Goal: Transaction & Acquisition: Book appointment/travel/reservation

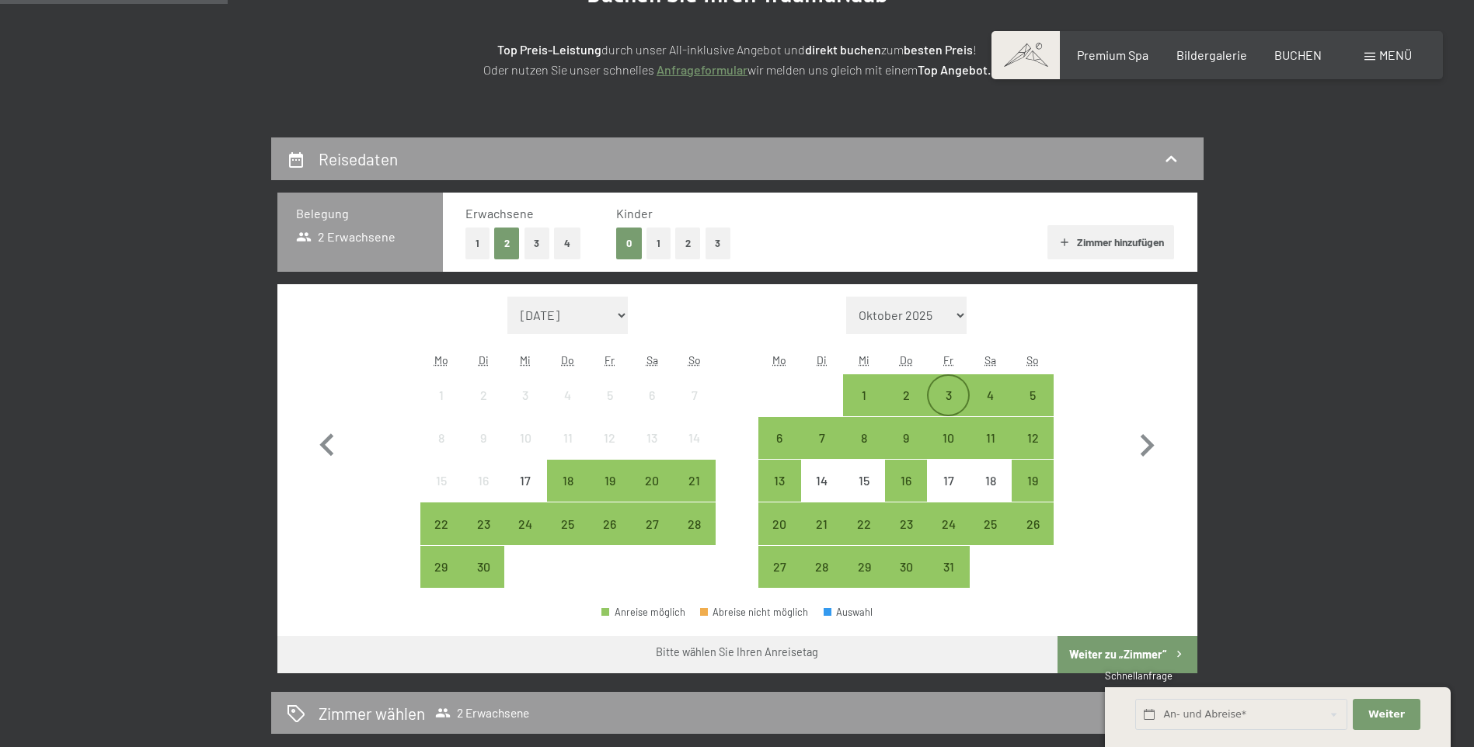
click at [953, 387] on div "3" at bounding box center [947, 395] width 39 height 39
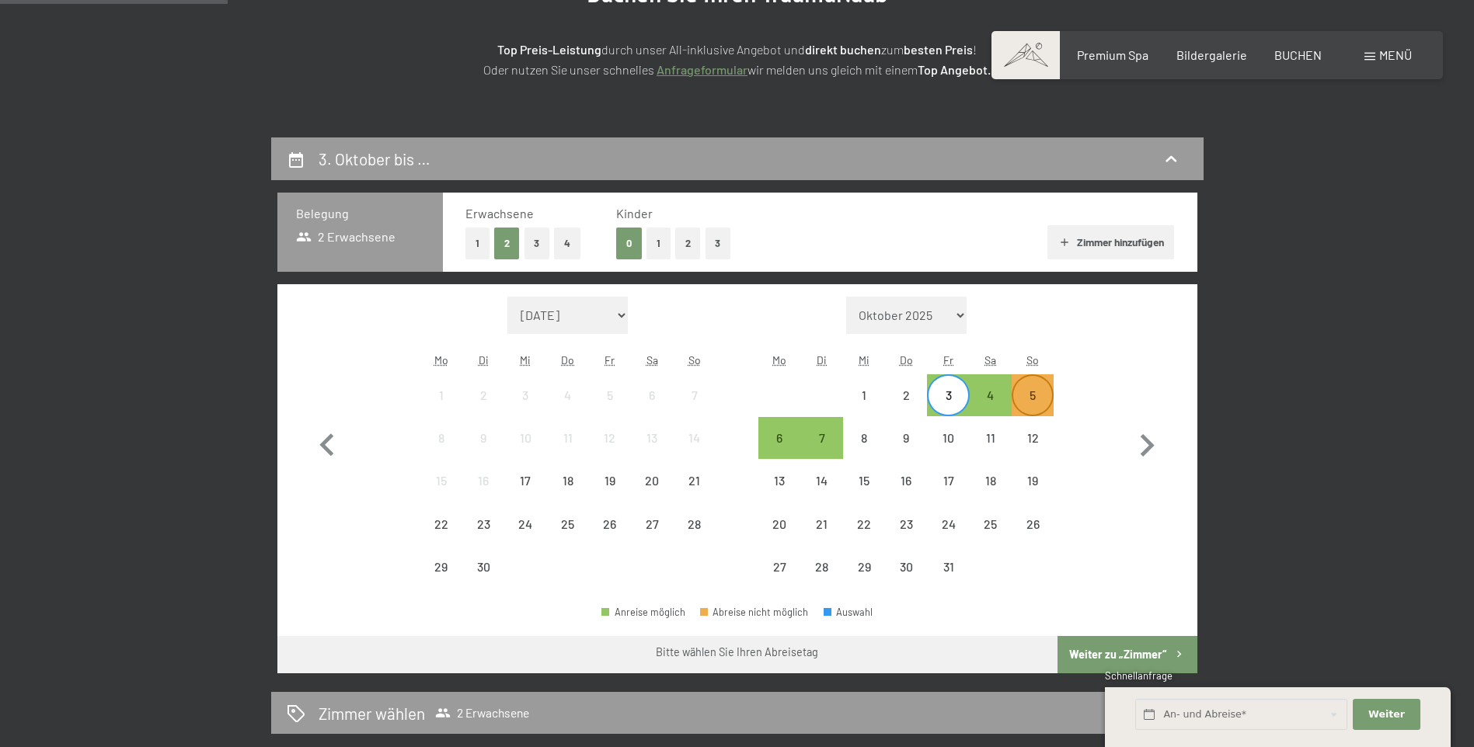
click at [1025, 390] on div "5" at bounding box center [1032, 408] width 39 height 39
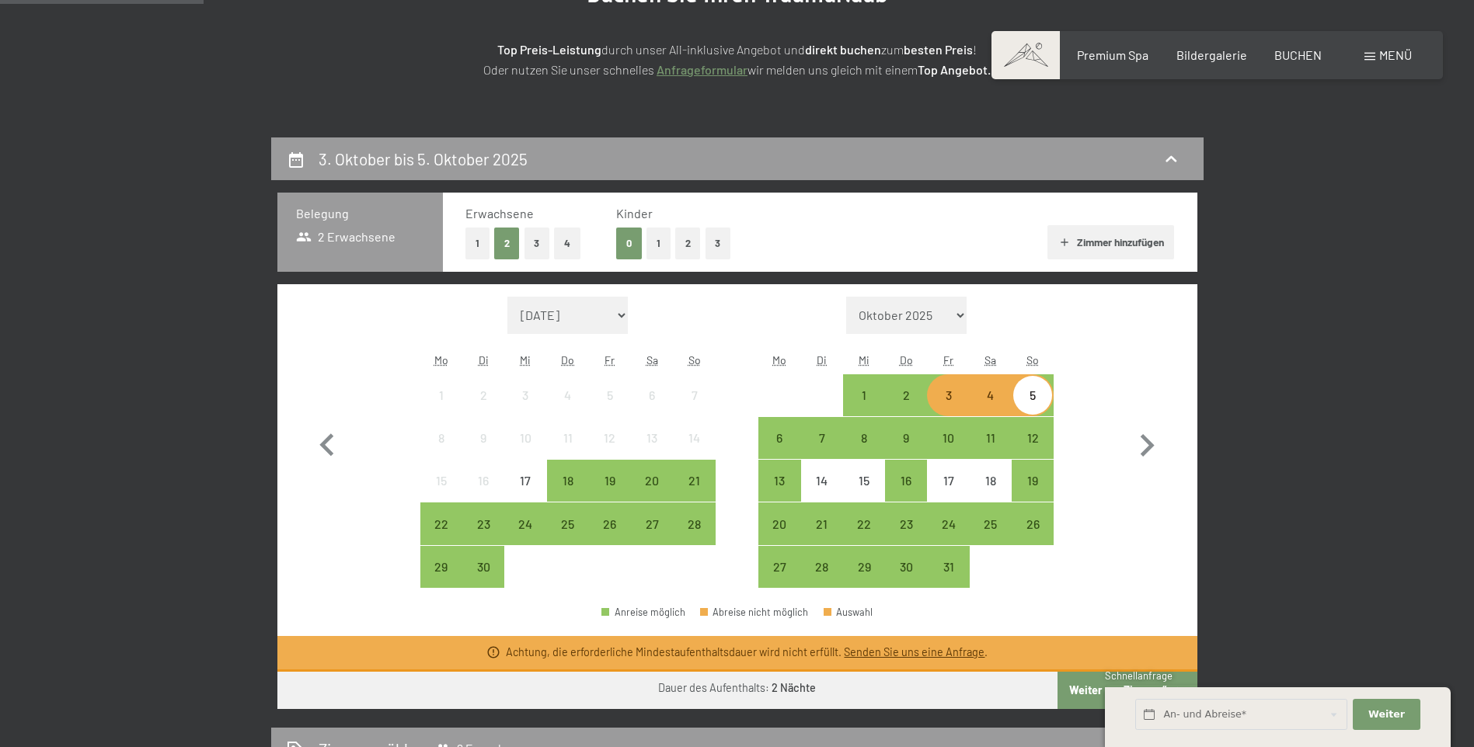
scroll to position [311, 0]
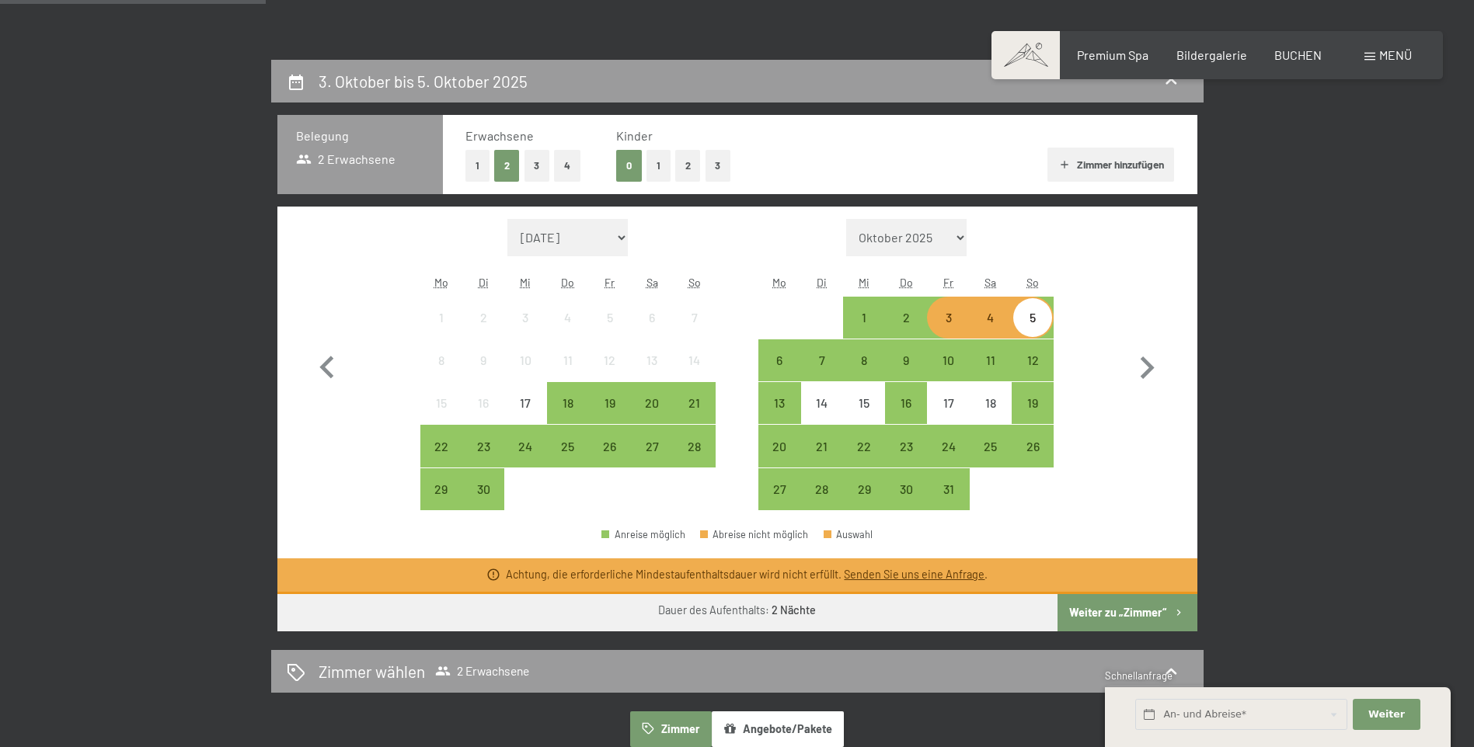
click at [1130, 615] on button "Weiter zu „Zimmer“" at bounding box center [1126, 612] width 139 height 37
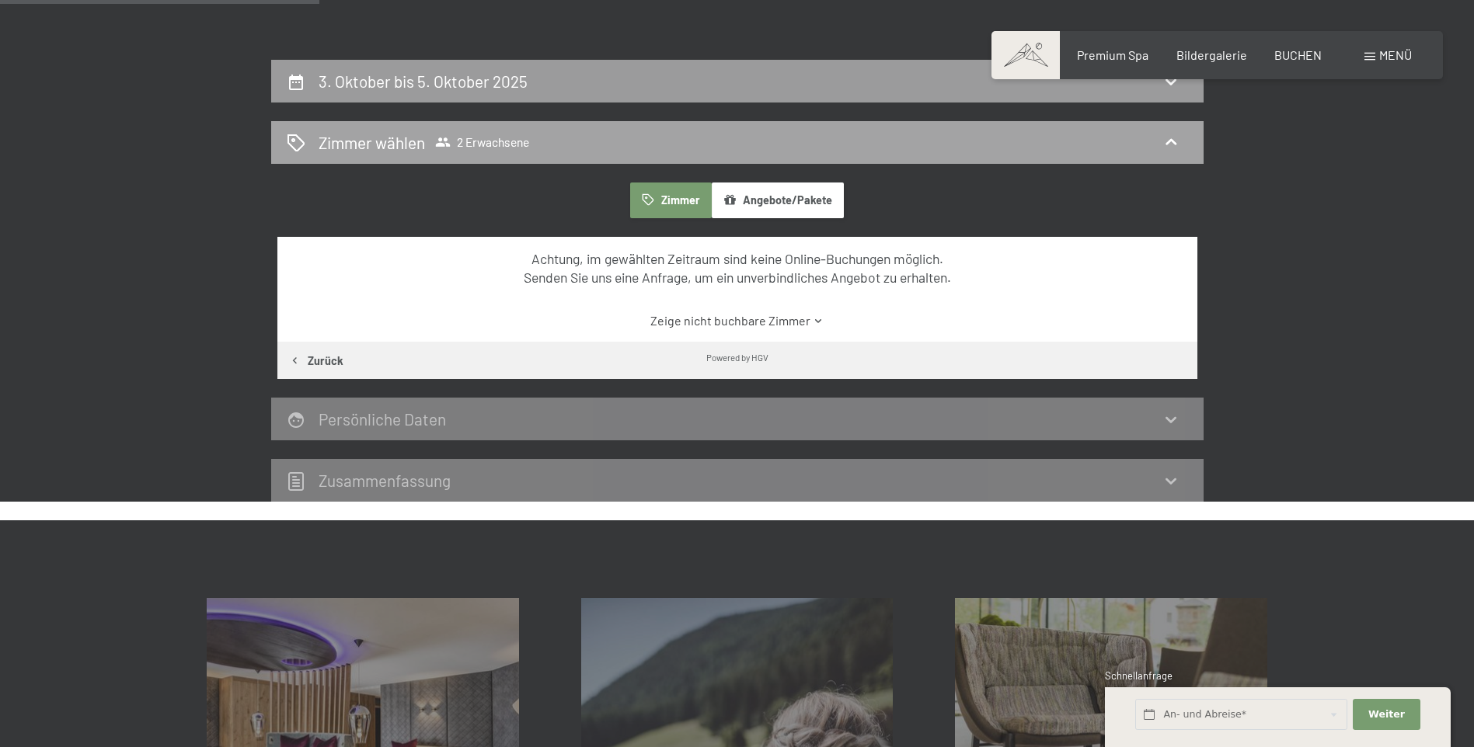
scroll to position [371, 0]
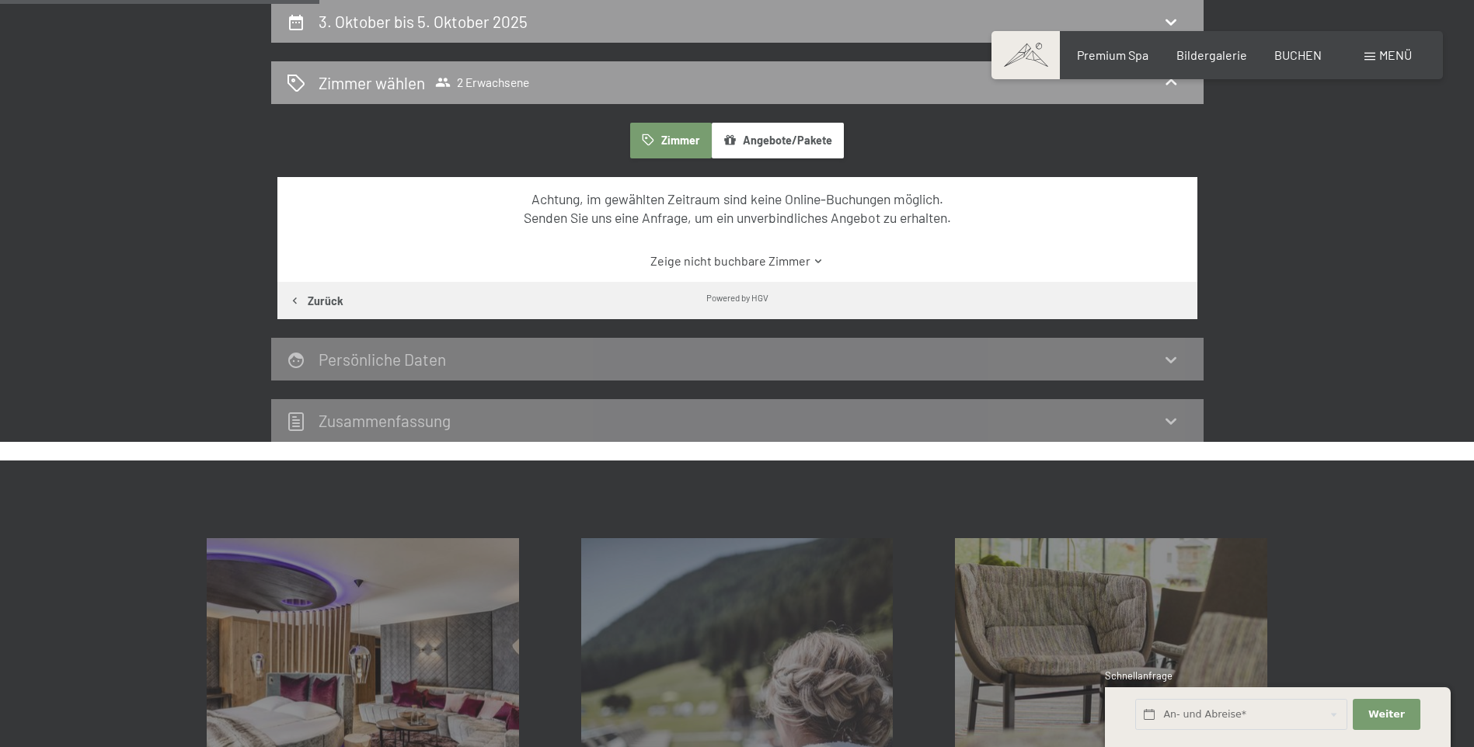
click at [796, 258] on link "Zeige nicht buchbare Zimmer" at bounding box center [737, 260] width 865 height 17
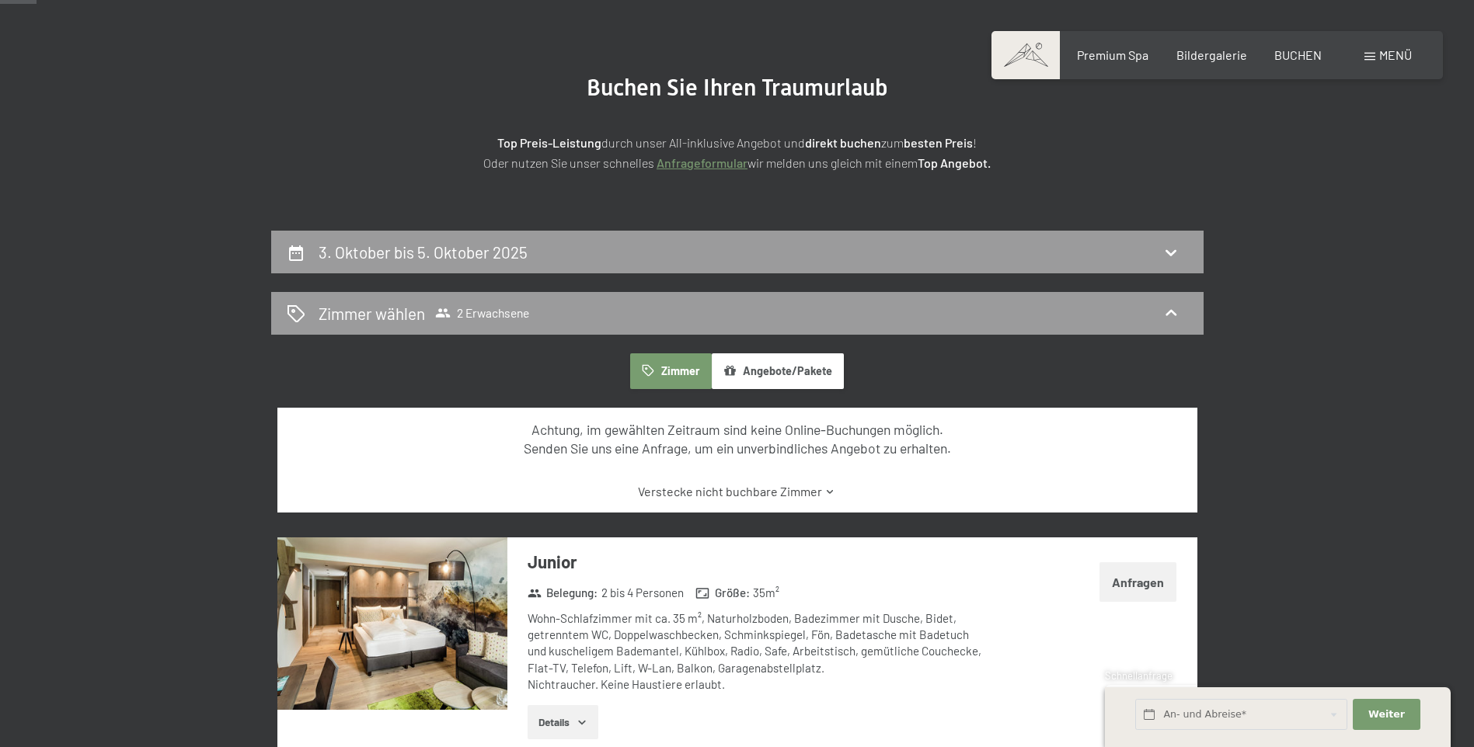
scroll to position [60, 0]
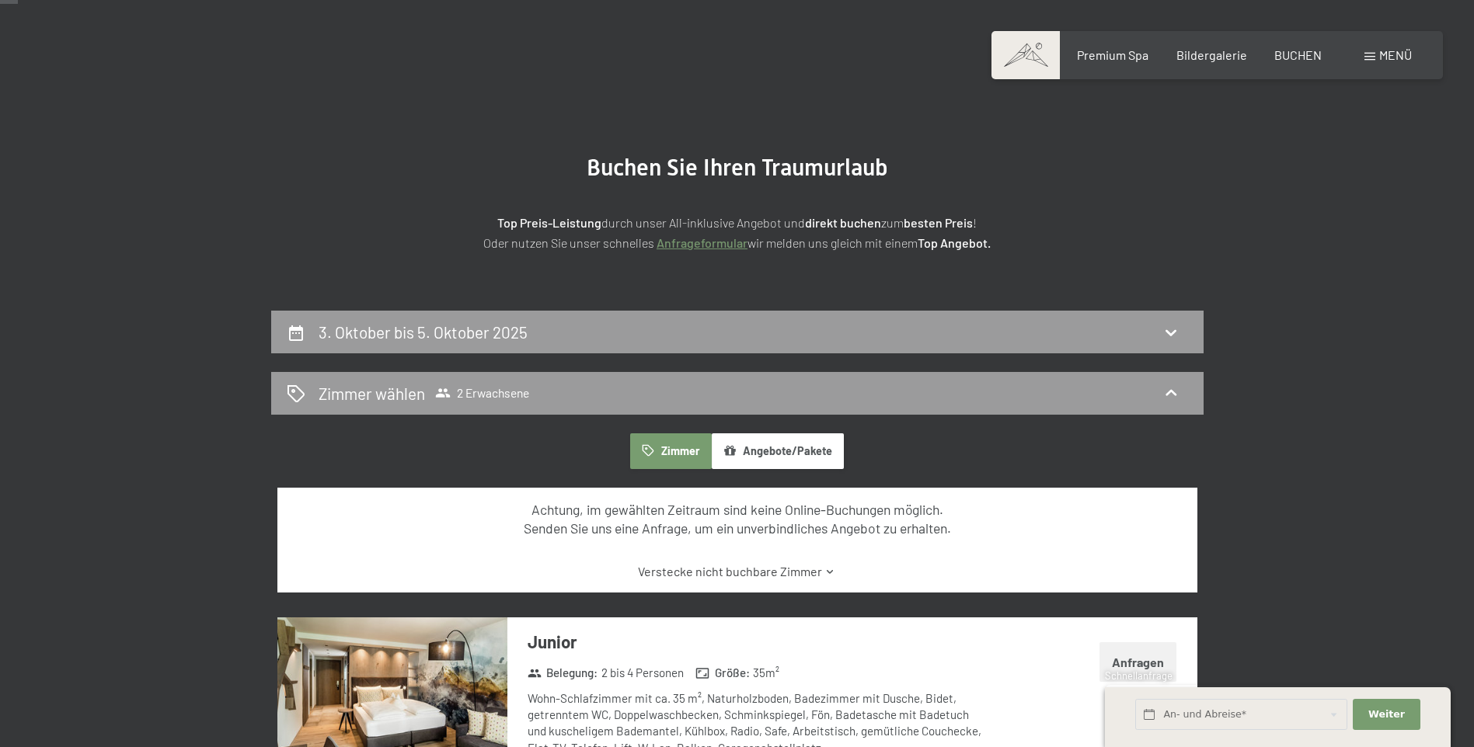
click at [792, 454] on button "Angebote/Pakete" at bounding box center [778, 452] width 132 height 36
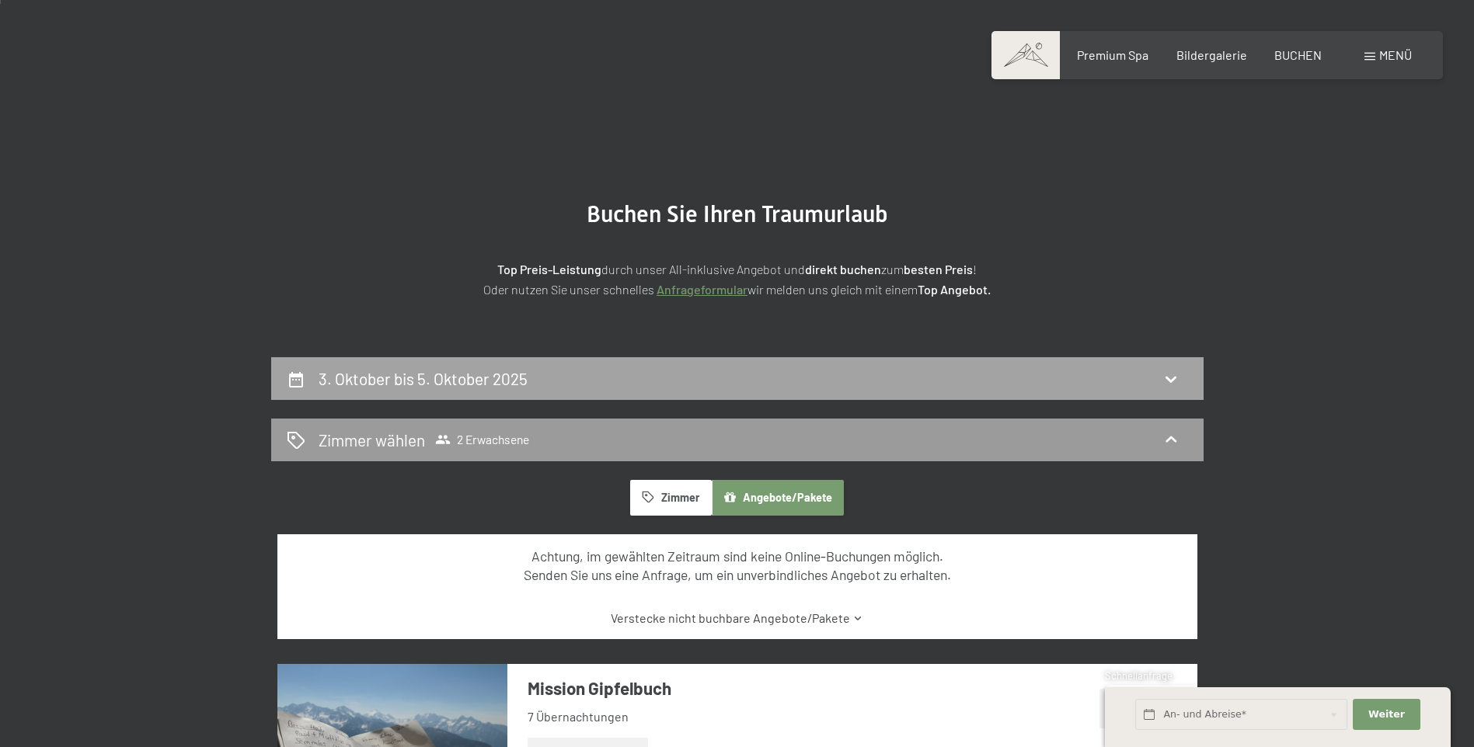
scroll to position [0, 0]
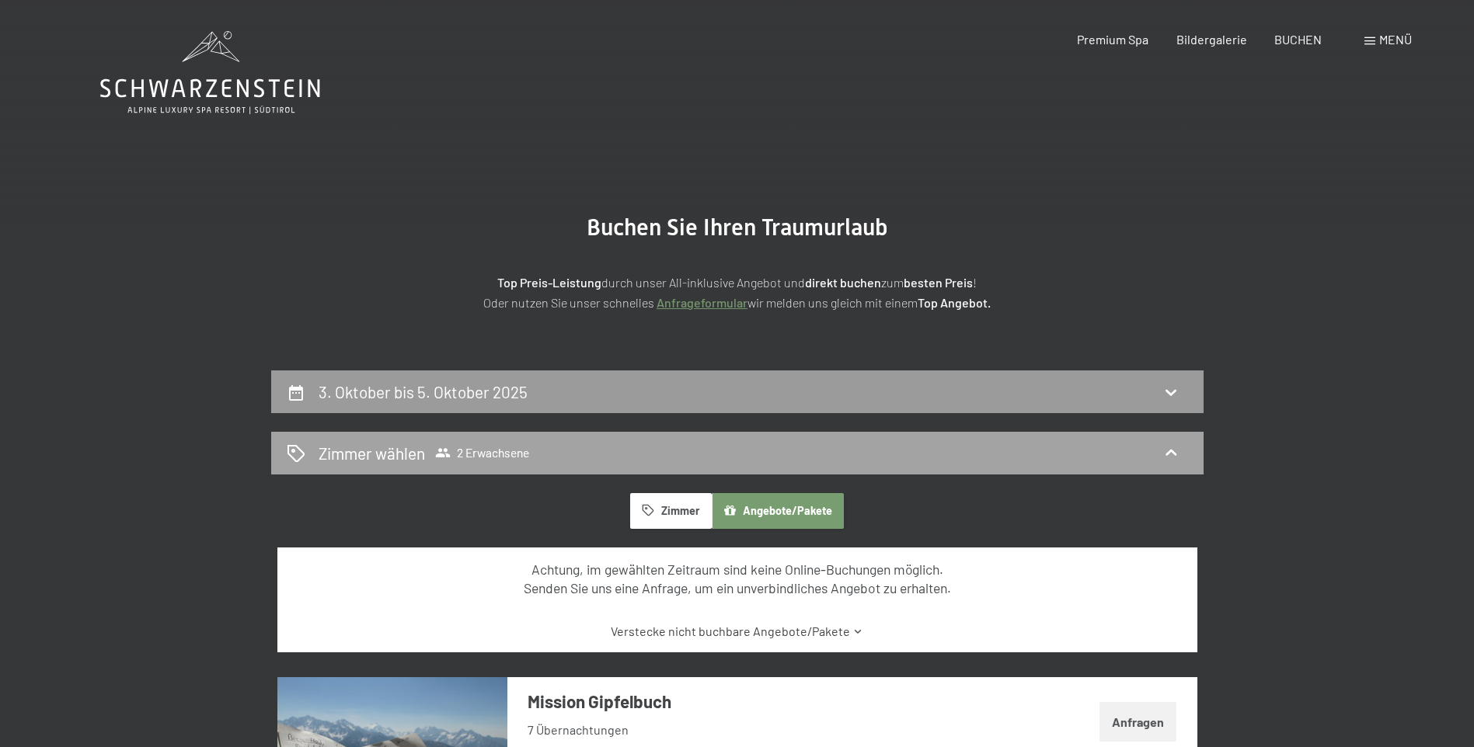
click at [404, 452] on h2 "Zimmer wählen" at bounding box center [372, 453] width 106 height 23
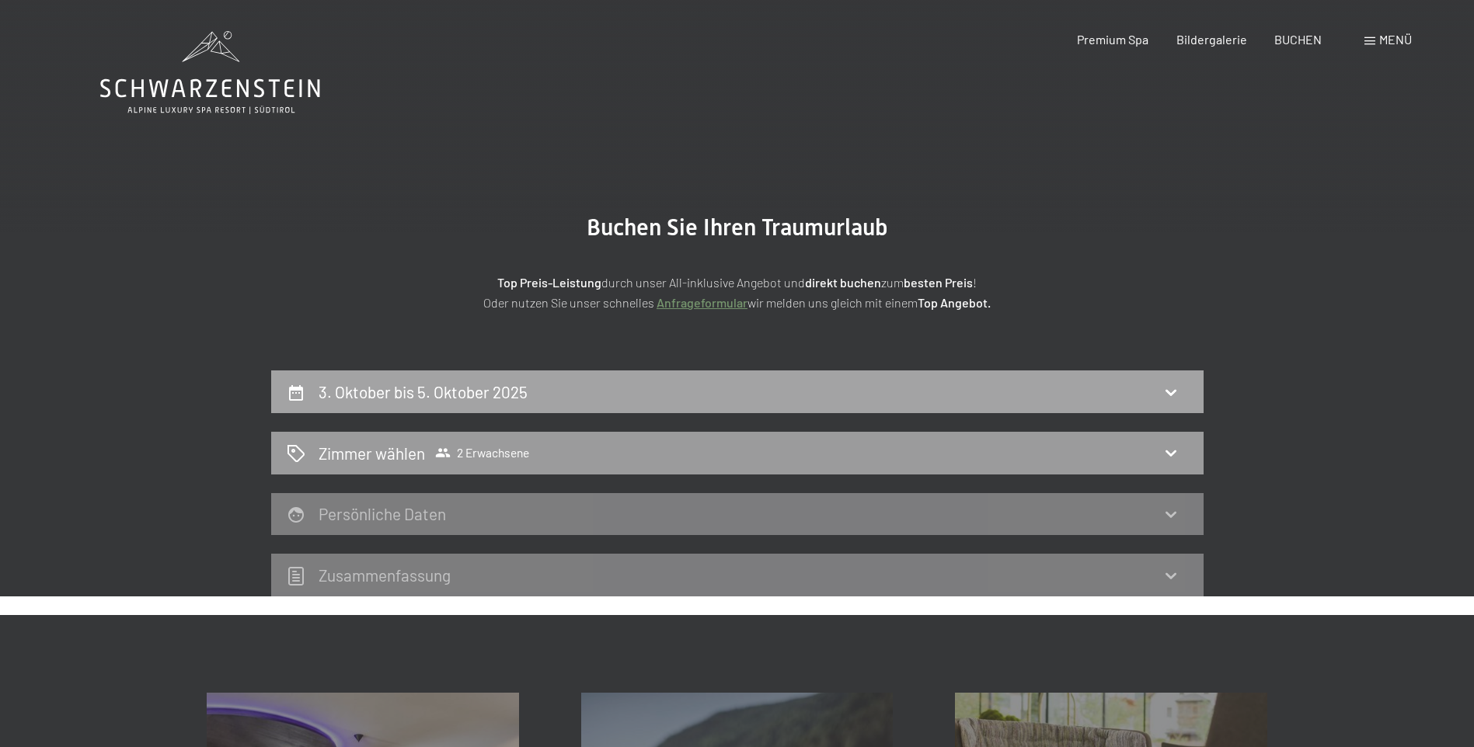
click at [442, 413] on div "3. Oktober bis 5. Oktober 2025" at bounding box center [737, 392] width 932 height 43
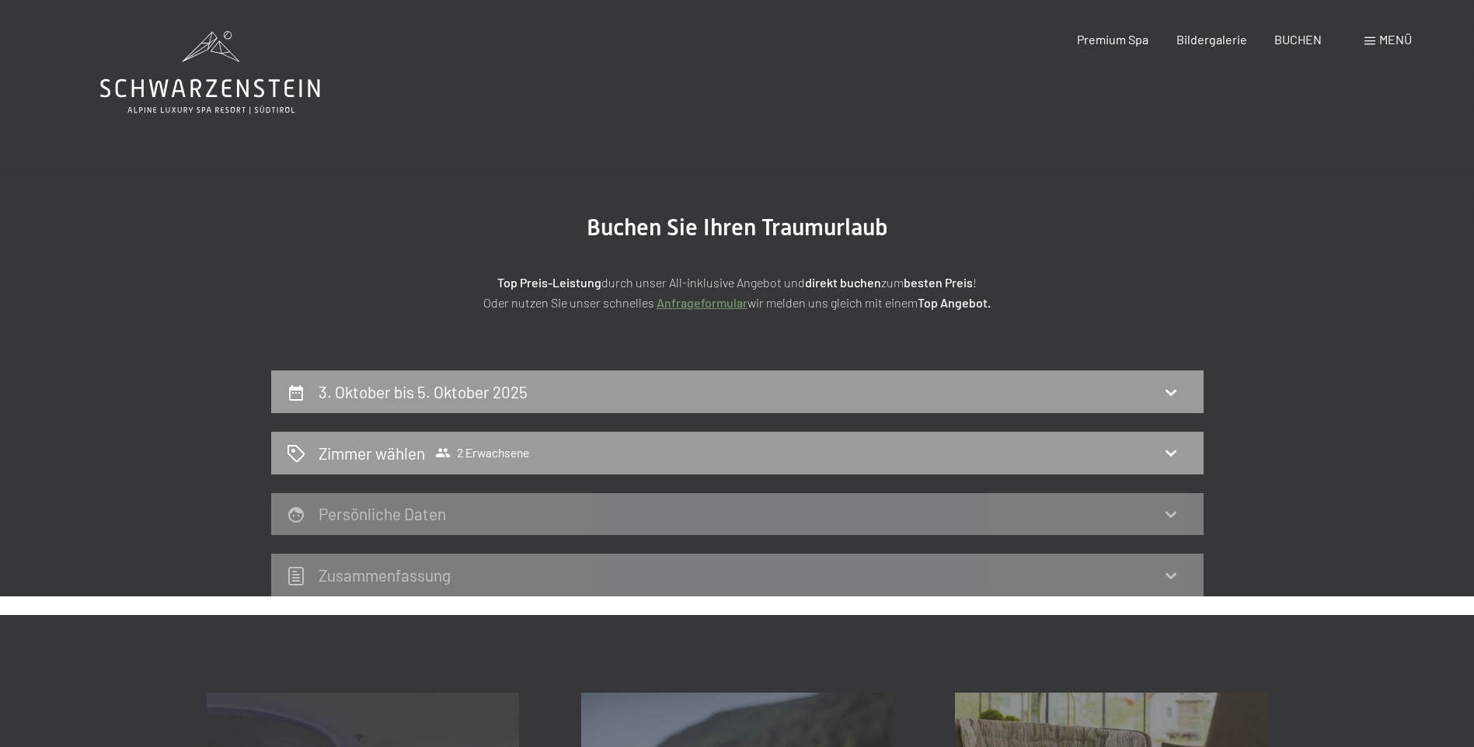
scroll to position [371, 0]
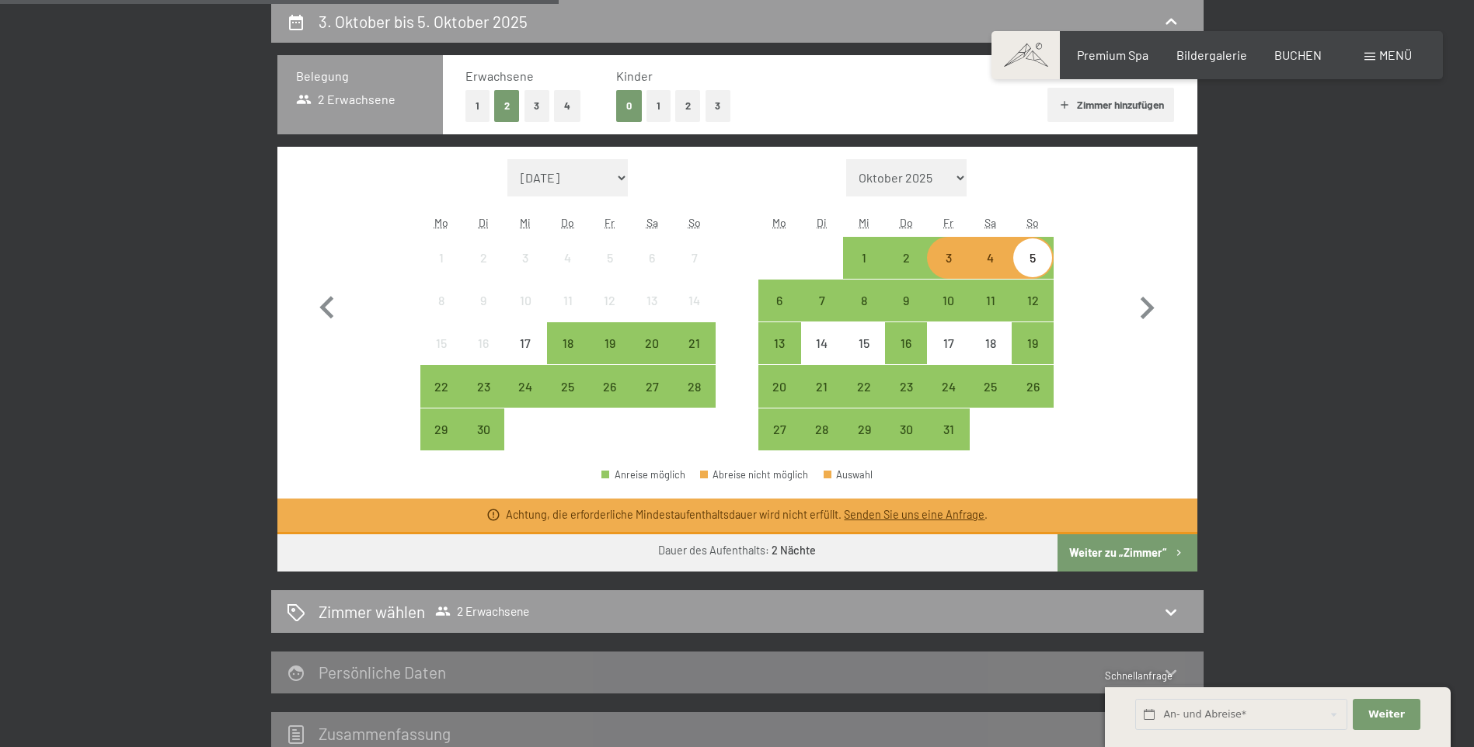
click at [1374, 615] on div "3. Oktober bis 5. Oktober 2025 Belegung 2 Erwachsene Erwachsene 1 2 3 4 Kinder …" at bounding box center [737, 377] width 1474 height 755
click at [1109, 561] on button "Weiter zu „Zimmer“" at bounding box center [1126, 552] width 139 height 37
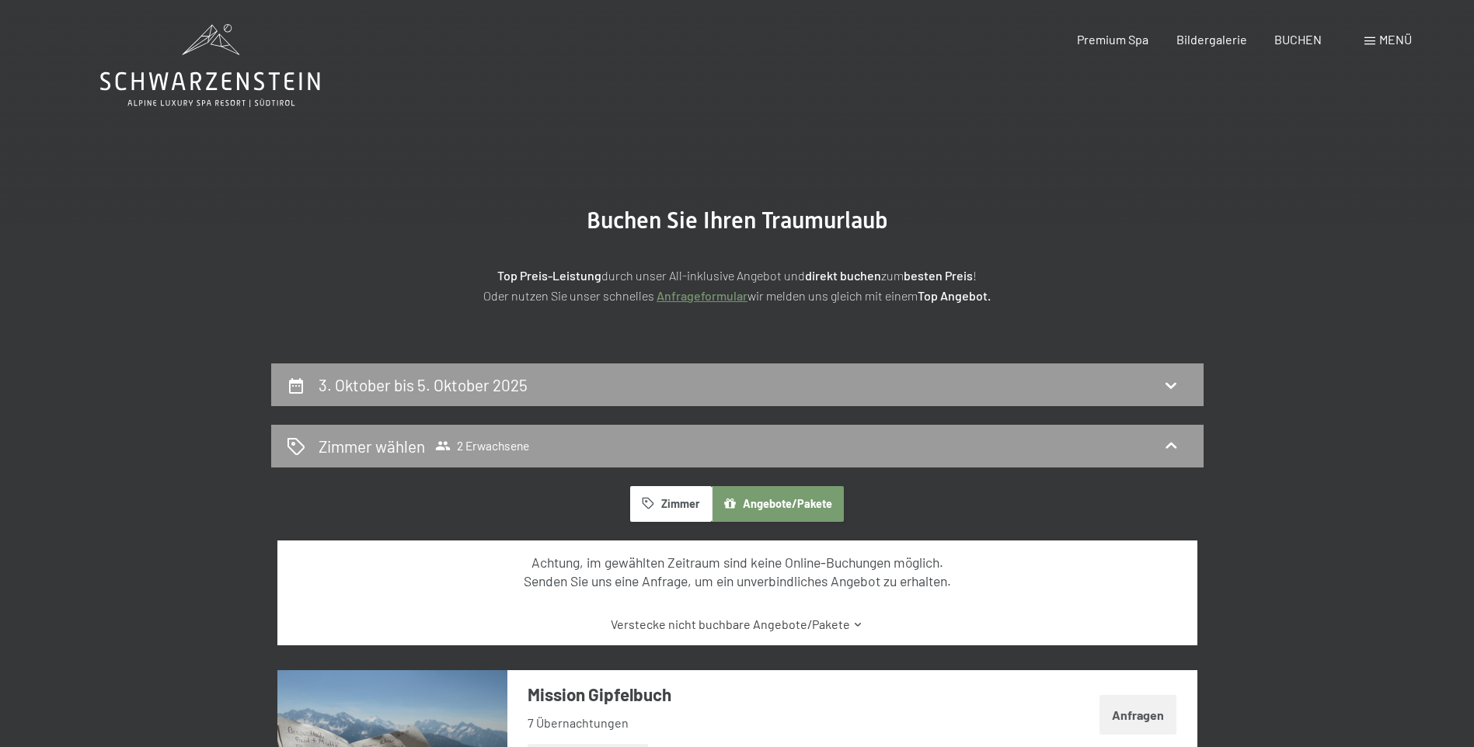
scroll to position [0, 0]
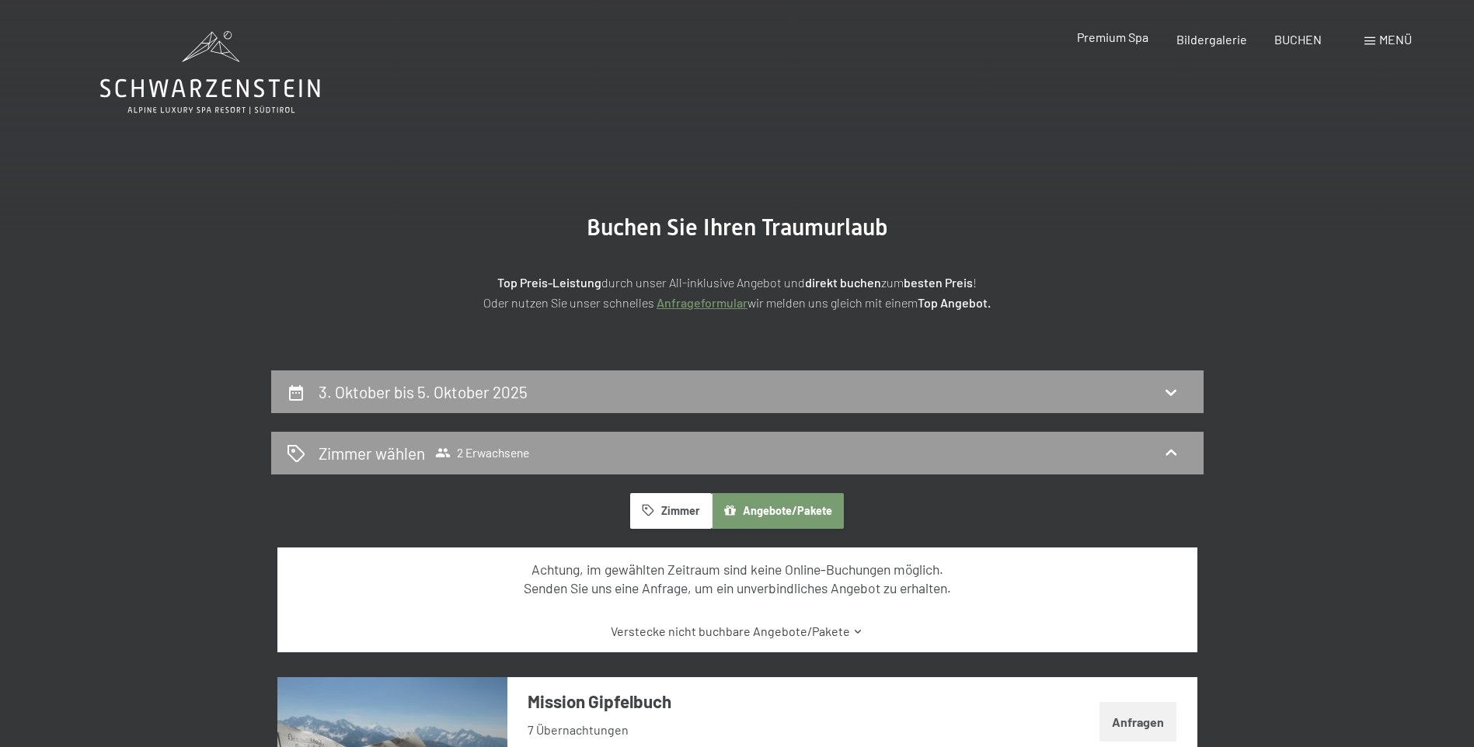
click at [1112, 41] on span "Premium Spa" at bounding box center [1112, 37] width 71 height 15
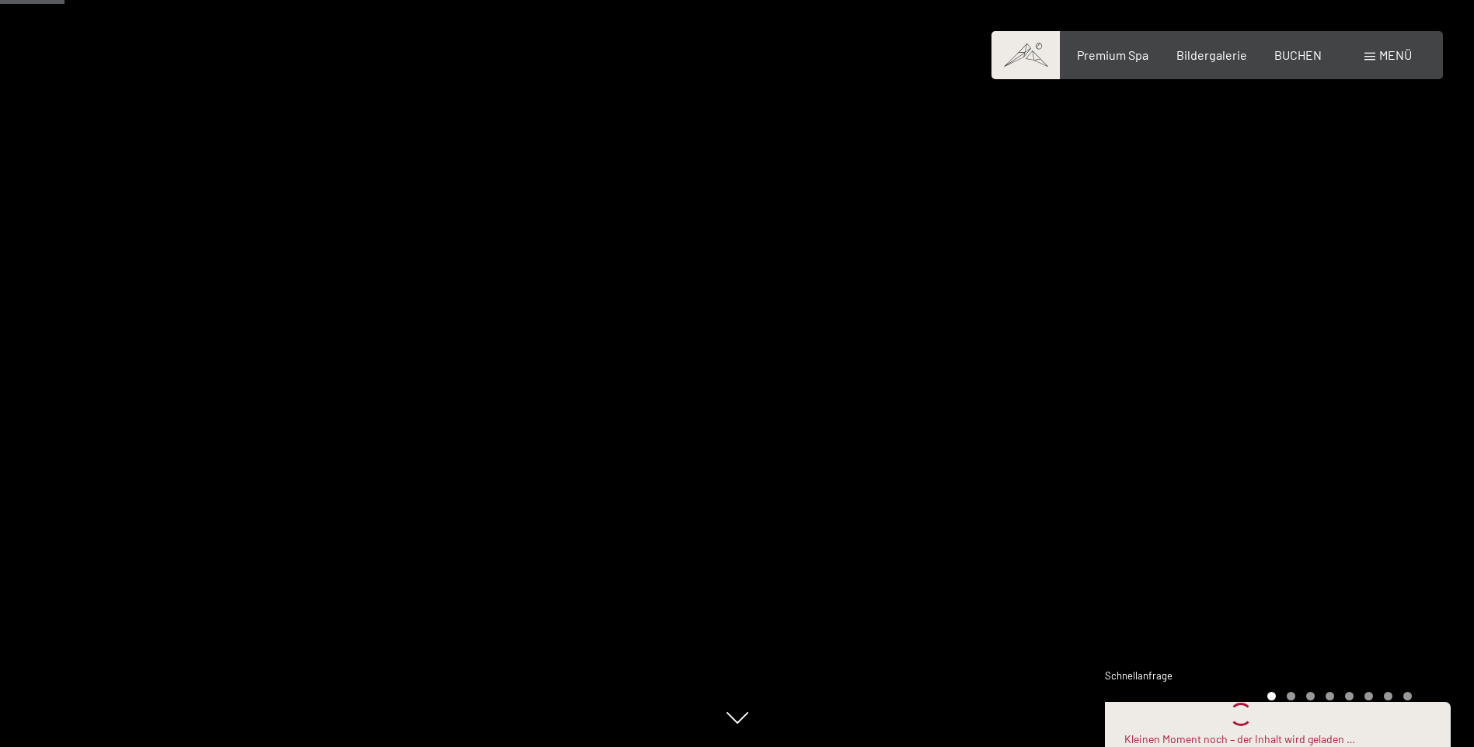
scroll to position [622, 0]
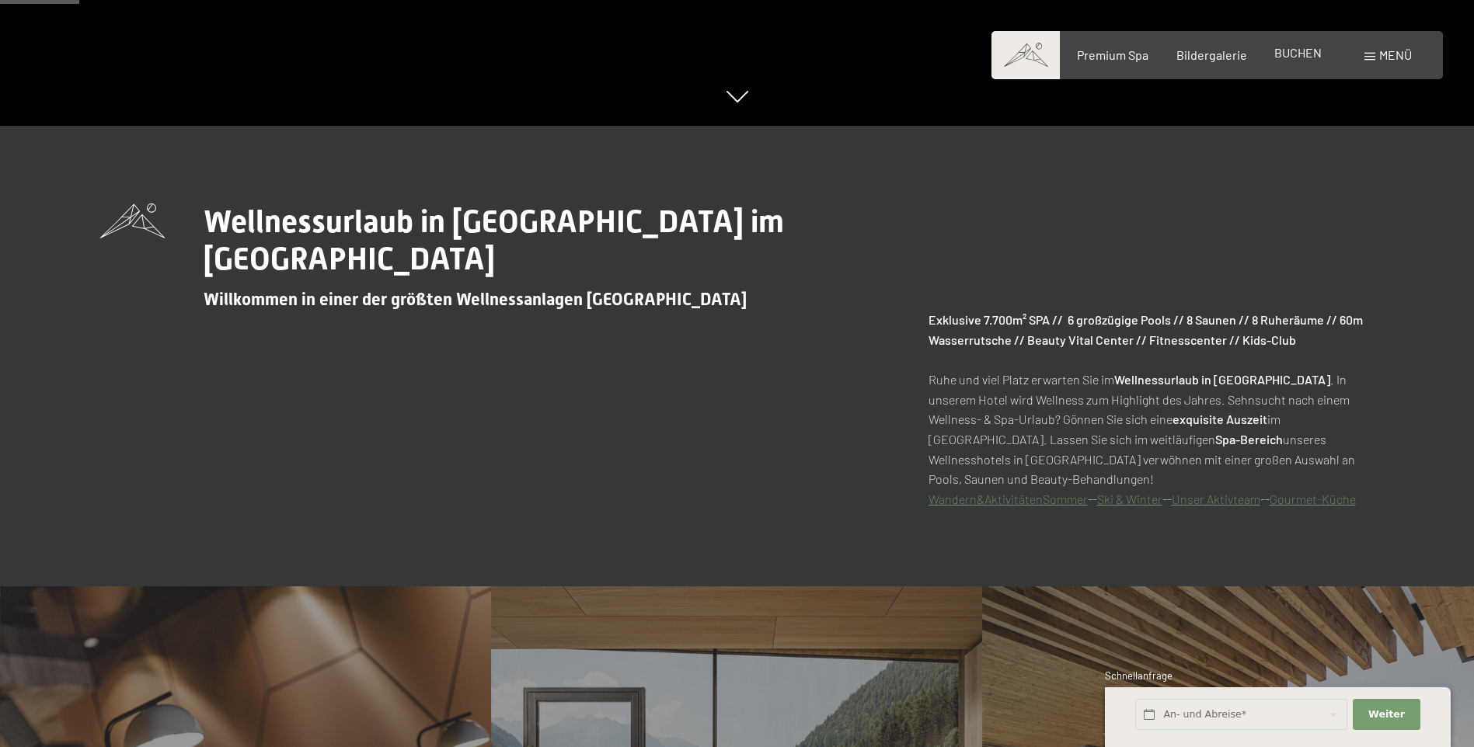
click at [1295, 58] on span "BUCHEN" at bounding box center [1297, 52] width 47 height 15
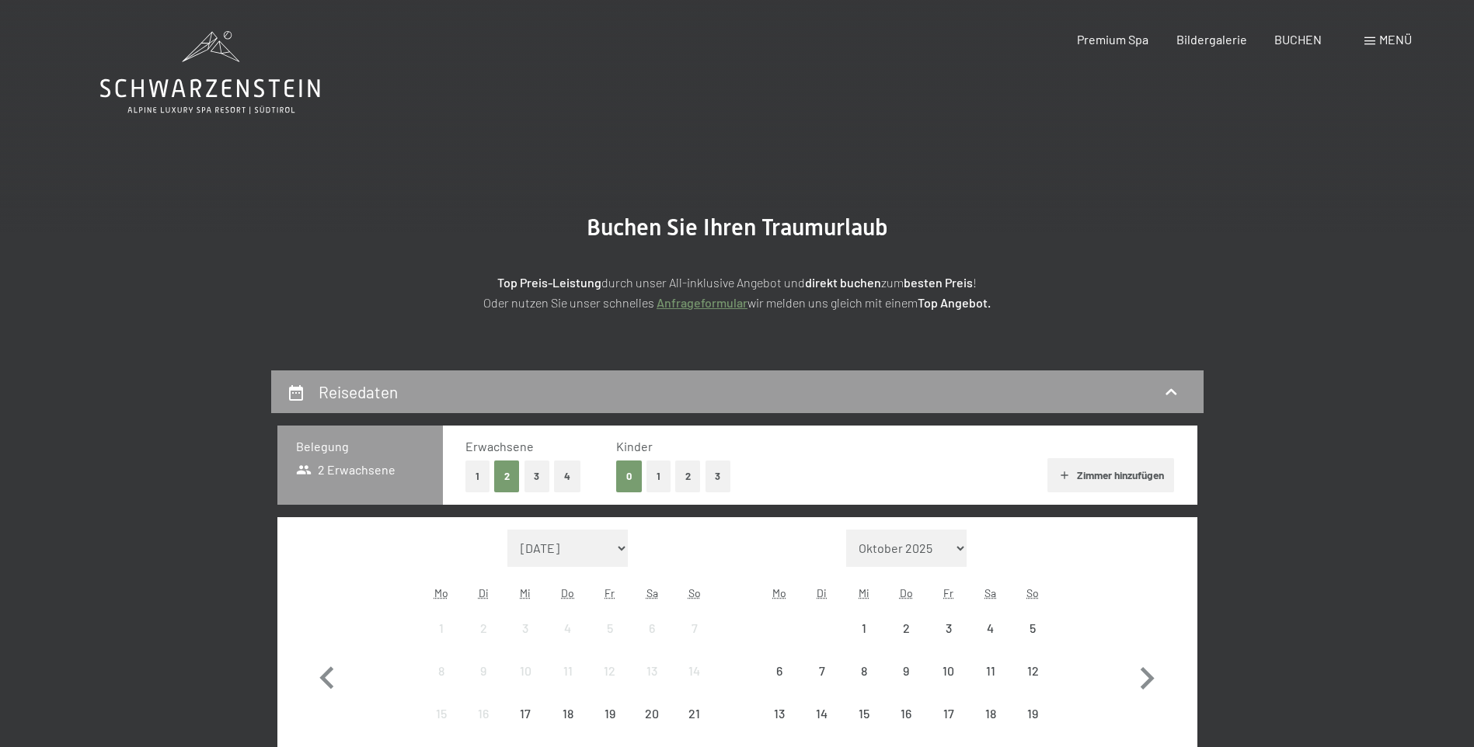
click at [1395, 34] on span "Menü" at bounding box center [1395, 39] width 33 height 15
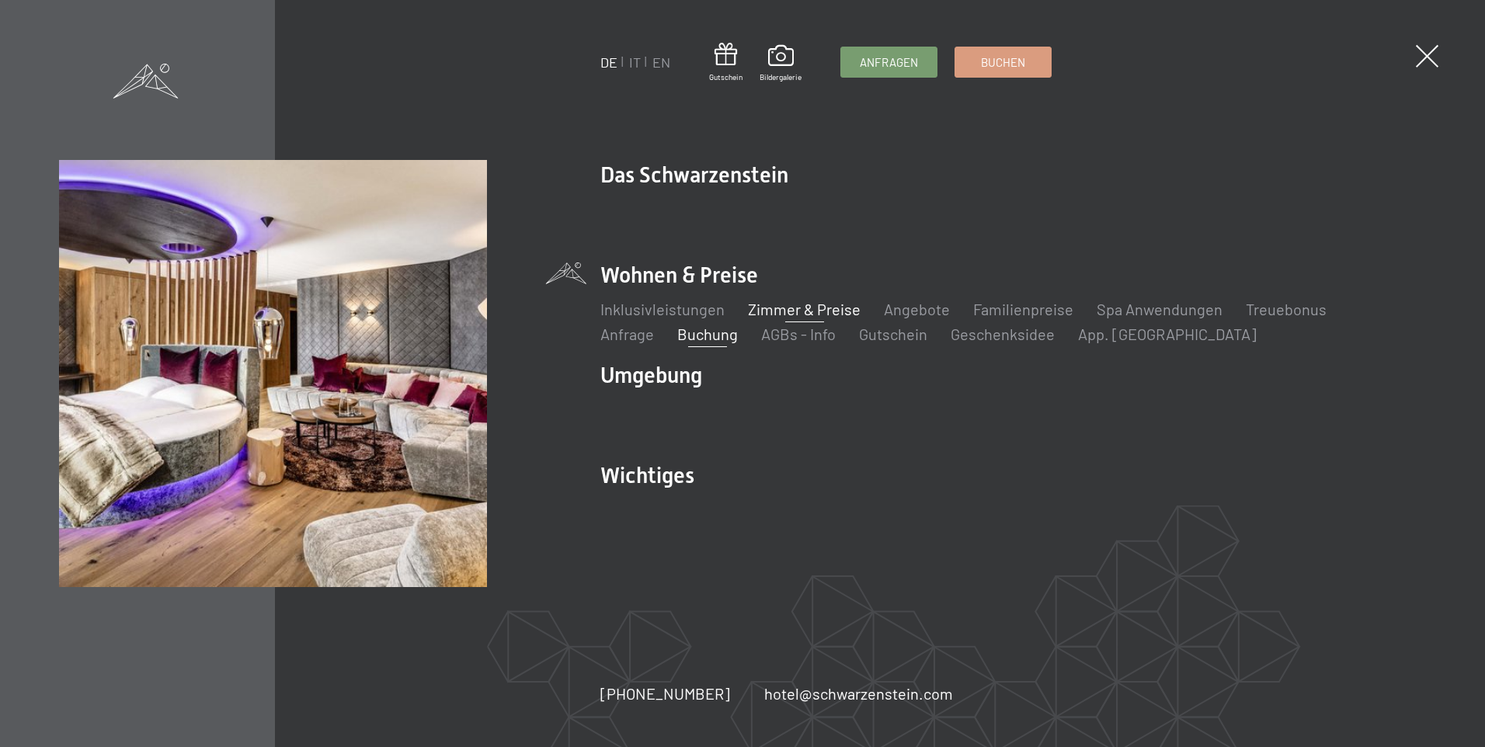
click at [796, 315] on link "Zimmer & Preise" at bounding box center [804, 309] width 113 height 19
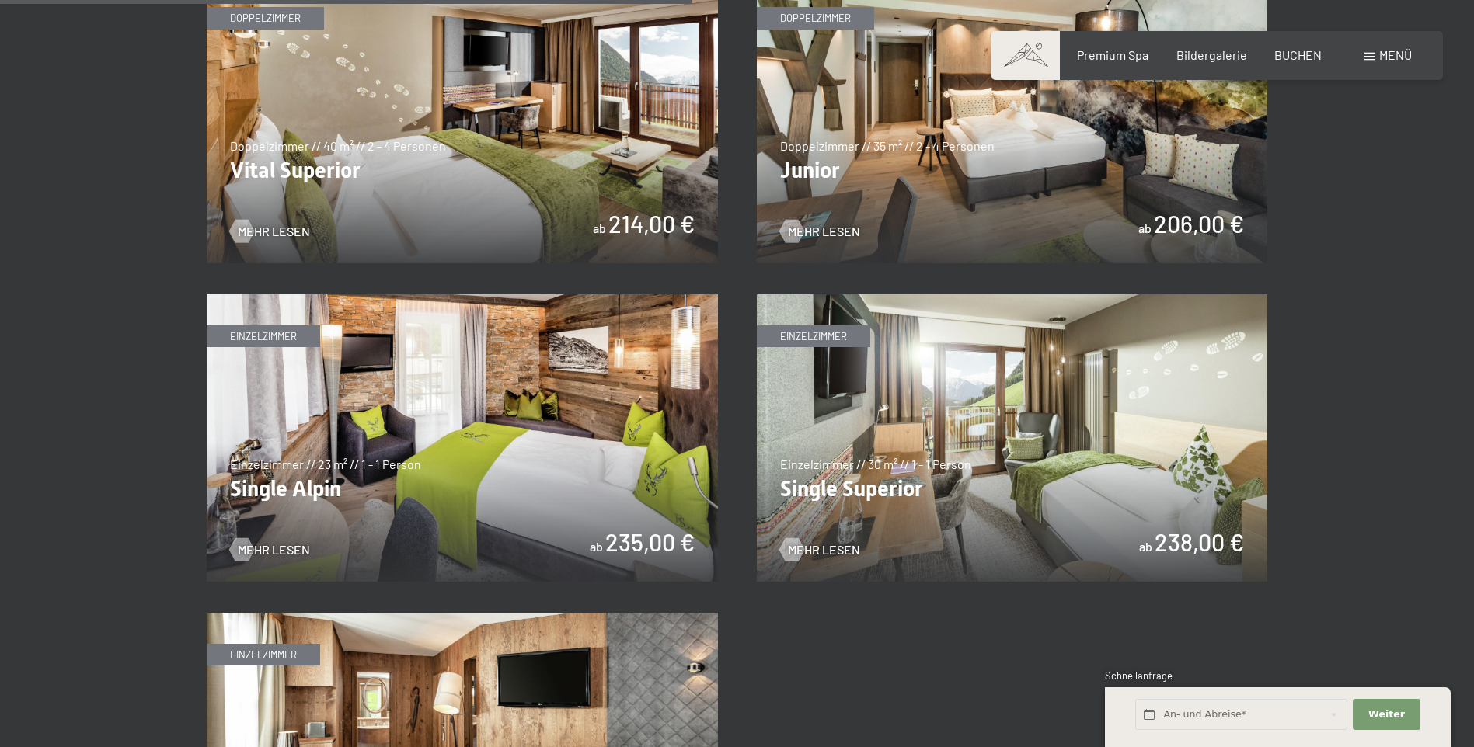
scroll to position [2253, 0]
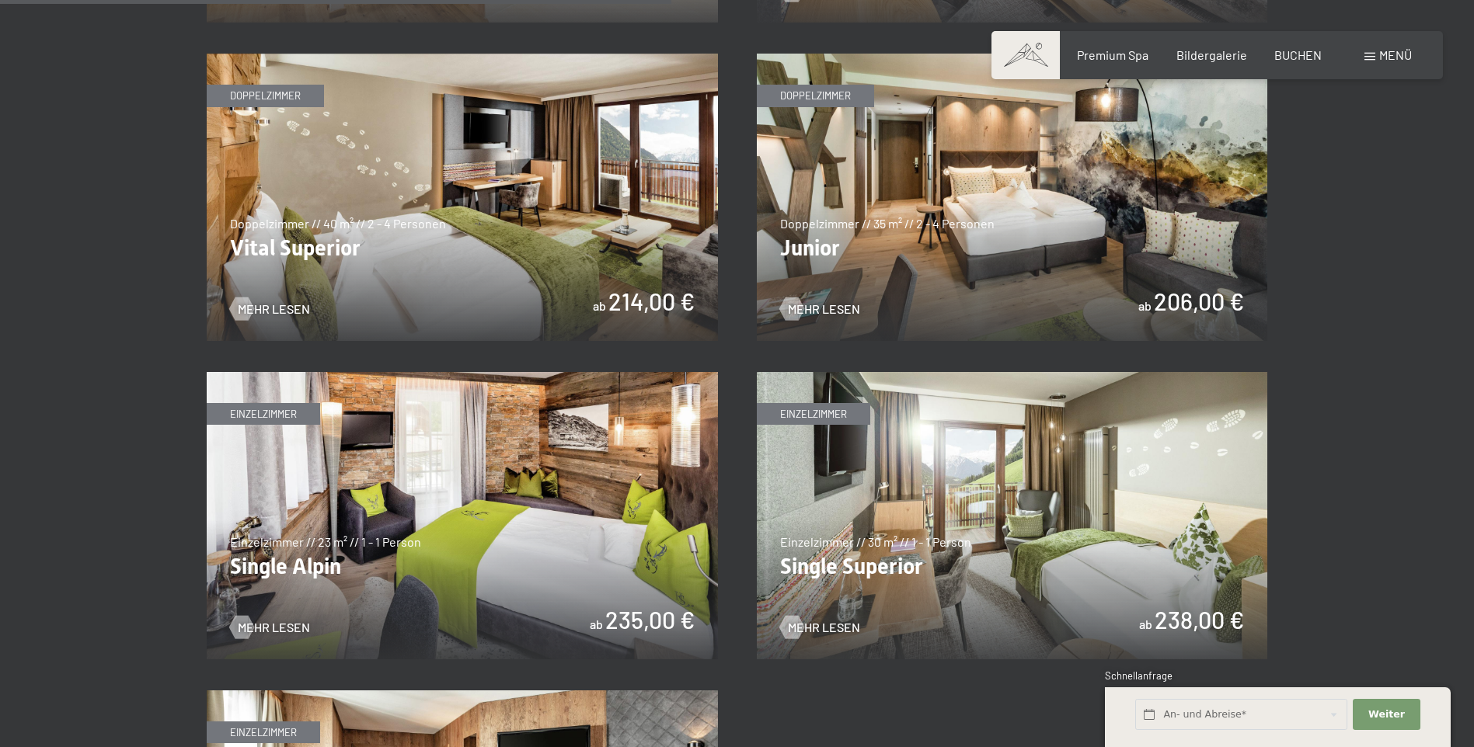
click at [937, 244] on img at bounding box center [1012, 197] width 511 height 287
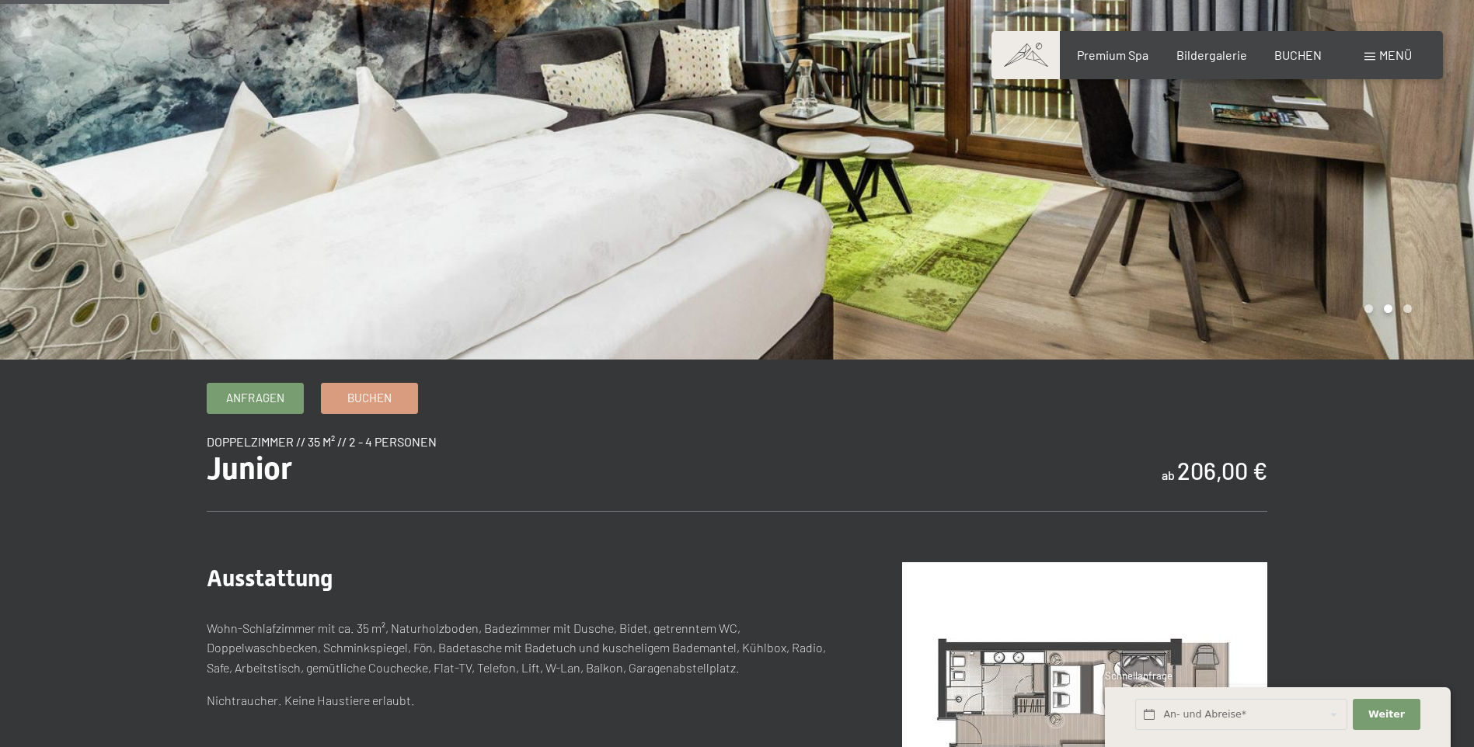
scroll to position [155, 0]
